Goal: Find specific page/section: Find specific page/section

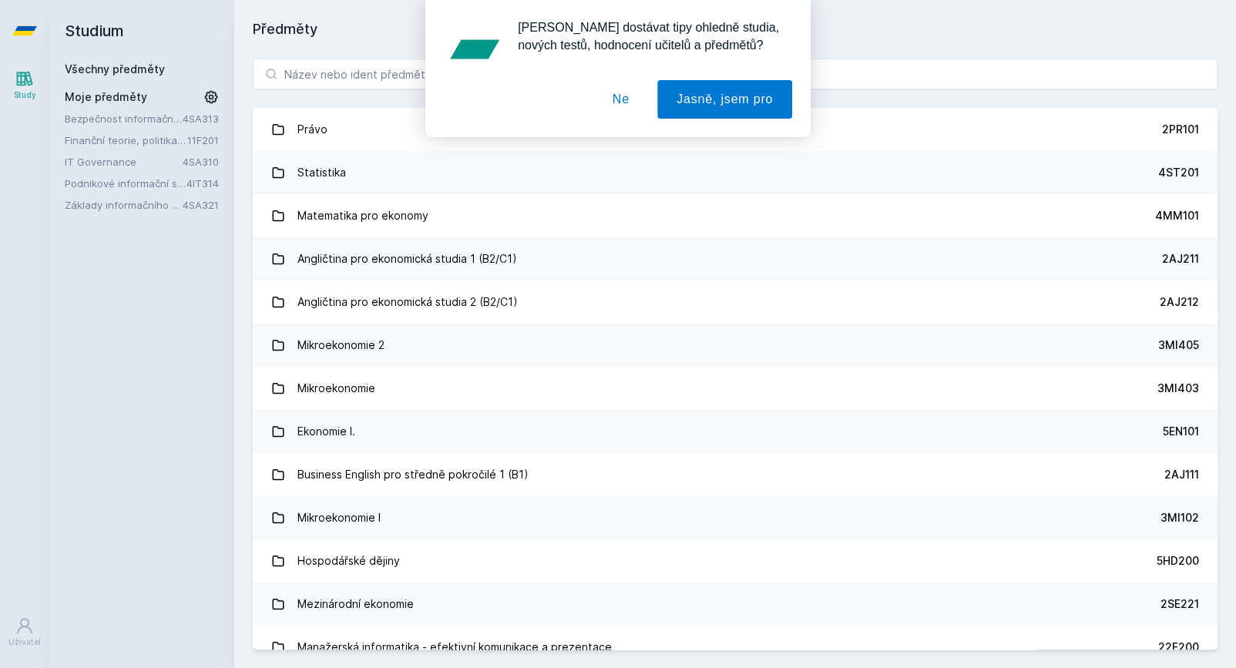
click at [98, 115] on div "[PERSON_NAME] dostávat tipy ohledně studia, nových testů, hodnocení učitelů a p…" at bounding box center [618, 68] width 1236 height 137
click at [91, 119] on div "[PERSON_NAME] dostávat tipy ohledně studia, nových testů, hodnocení učitelů a p…" at bounding box center [618, 68] width 1236 height 137
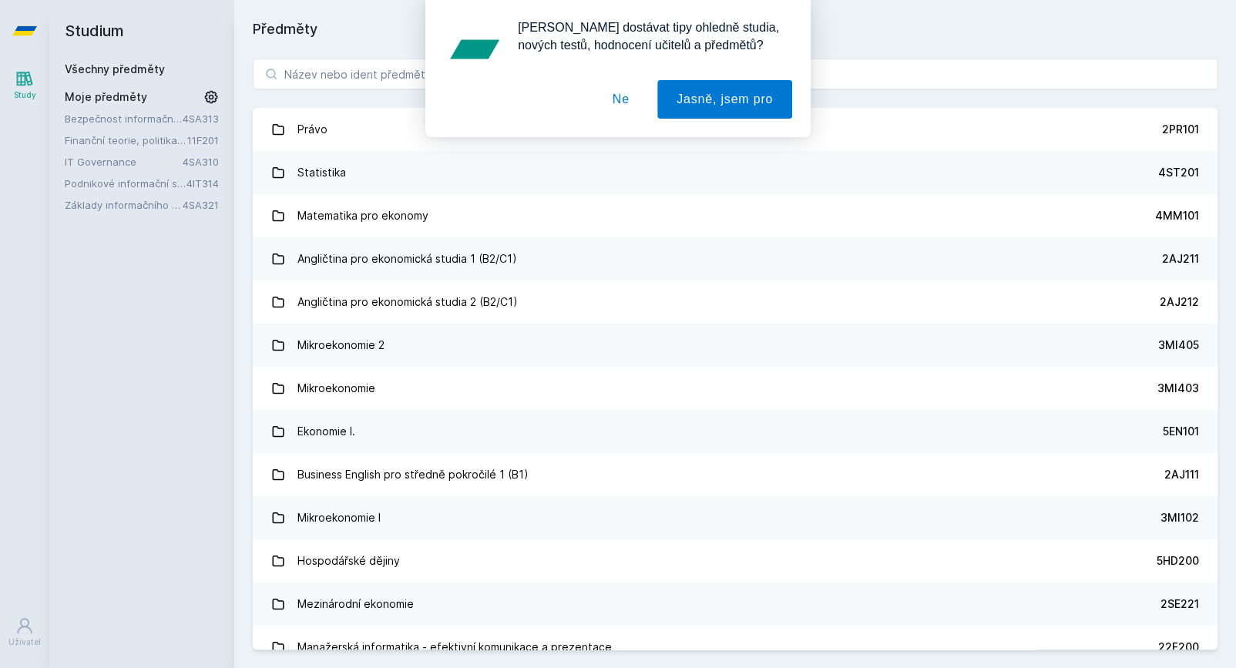
click at [91, 119] on div "[PERSON_NAME] dostávat tipy ohledně studia, nových testů, hodnocení učitelů a p…" at bounding box center [618, 68] width 1236 height 137
click at [619, 112] on button "Ne" at bounding box center [621, 99] width 55 height 39
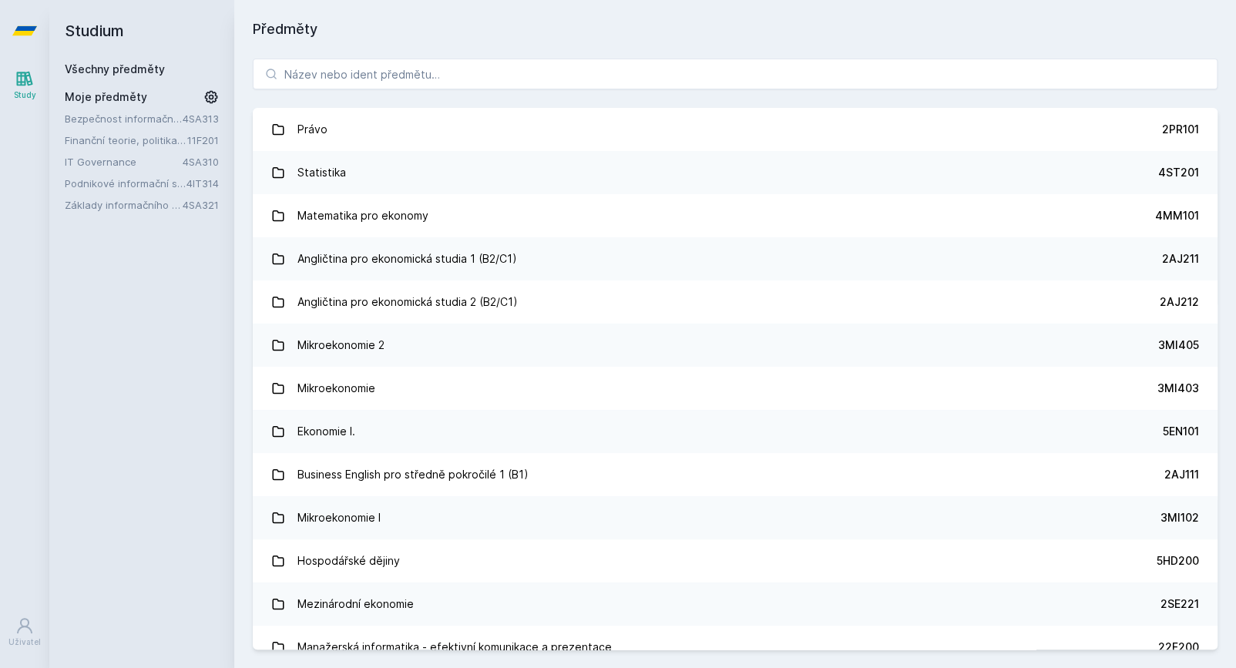
click at [116, 112] on link "Bezpečnost informačních systémů" at bounding box center [124, 118] width 118 height 15
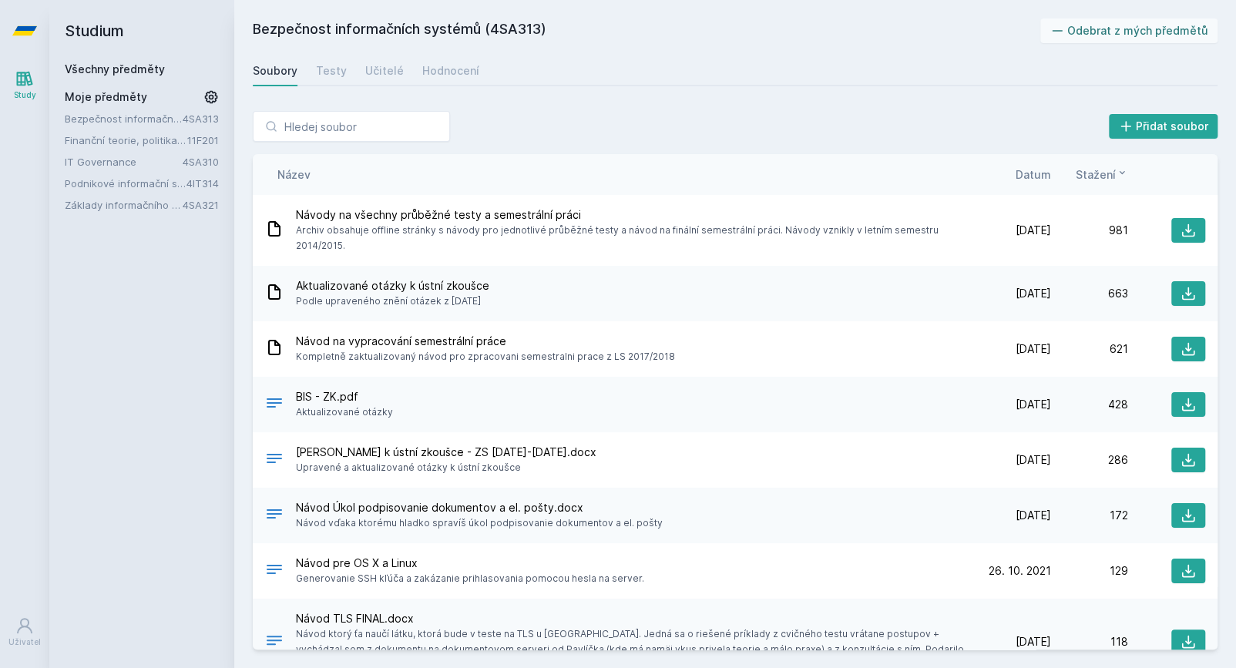
click at [1031, 163] on div "Název Datum Stažení" at bounding box center [735, 174] width 965 height 41
click at [1031, 176] on span "Datum" at bounding box center [1033, 174] width 35 height 16
